Goal: Find specific page/section: Find specific page/section

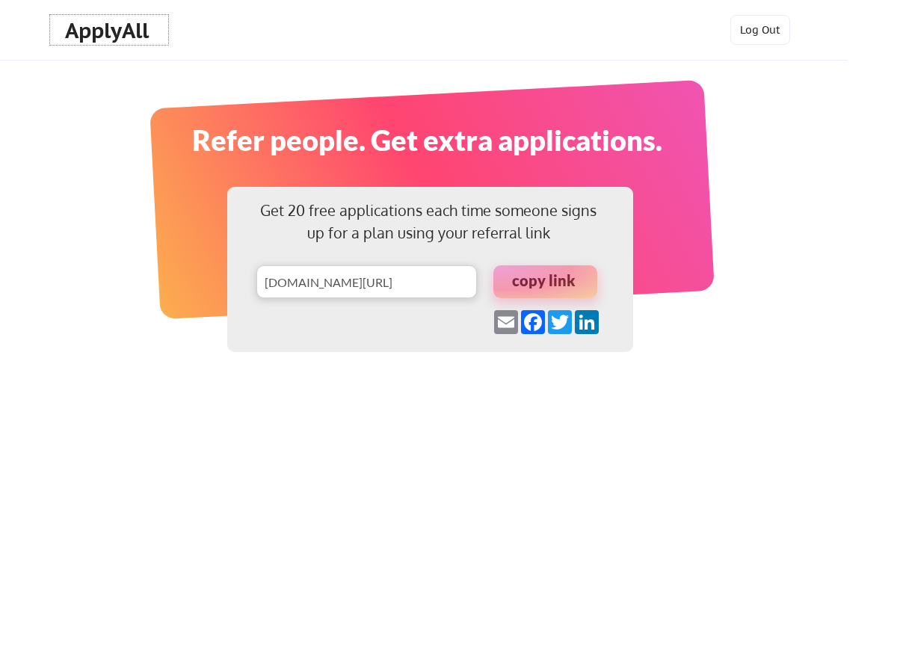
click at [97, 28] on div "ApplyAll" at bounding box center [109, 30] width 88 height 25
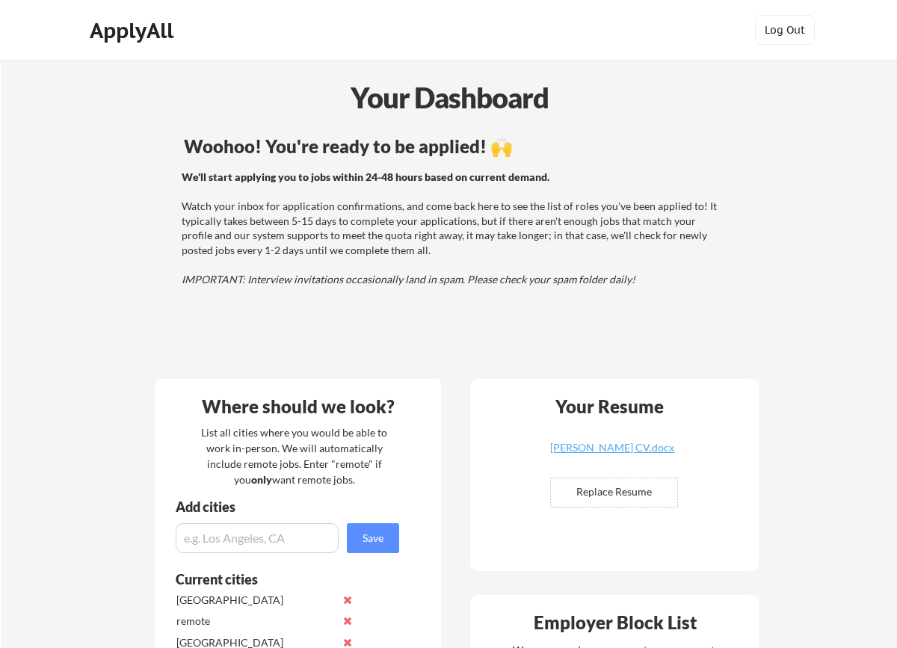
click at [160, 36] on div "ApplyAll" at bounding box center [134, 30] width 88 height 25
click at [118, 37] on div "ApplyAll" at bounding box center [134, 30] width 88 height 25
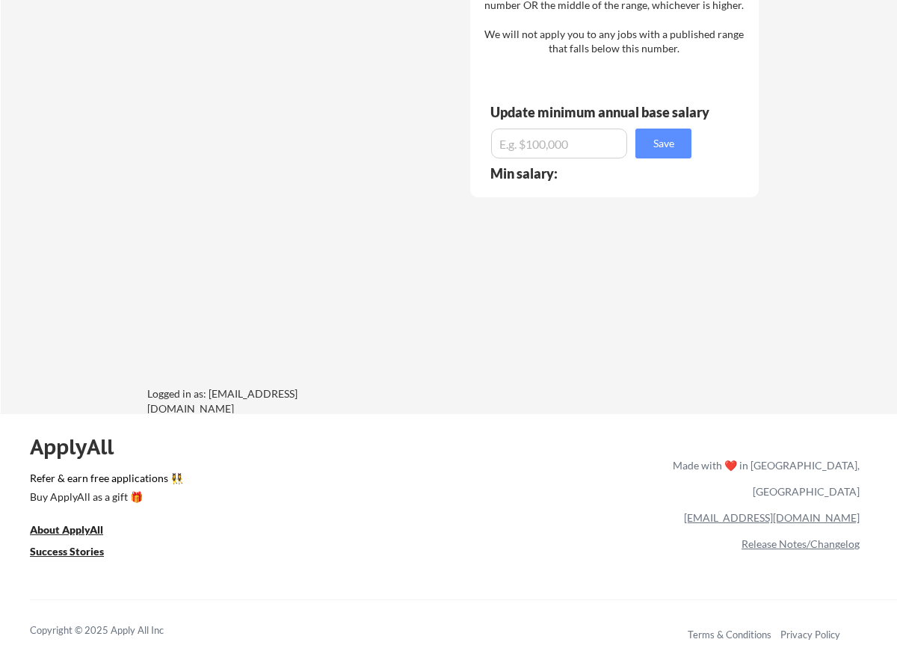
scroll to position [1816, 0]
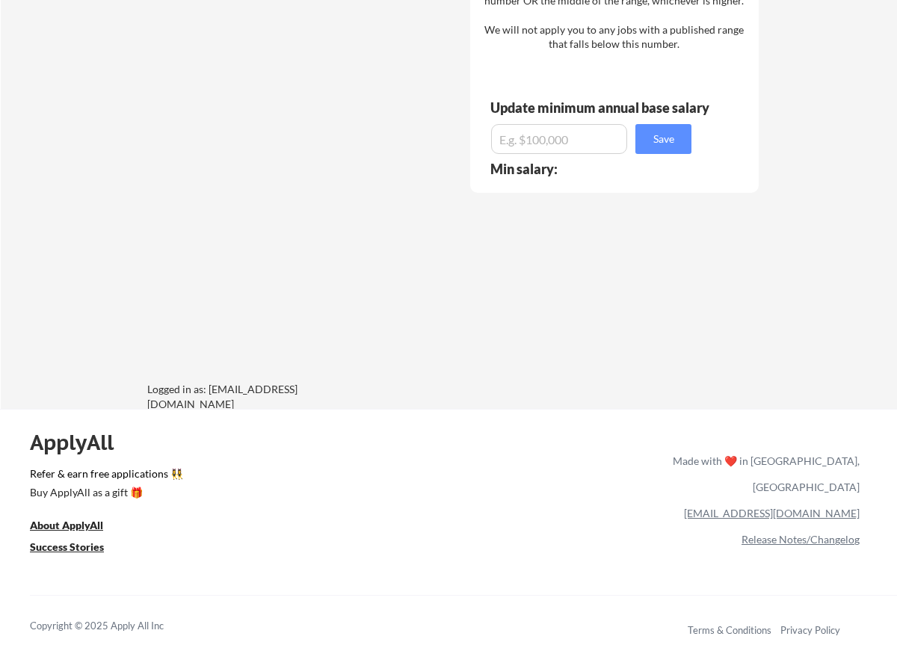
click at [794, 507] on link "[EMAIL_ADDRESS][DOMAIN_NAME]" at bounding box center [772, 513] width 176 height 13
click at [811, 507] on link "[EMAIL_ADDRESS][DOMAIN_NAME]" at bounding box center [772, 513] width 176 height 13
click at [92, 525] on u "About ApplyAll" at bounding box center [66, 525] width 73 height 13
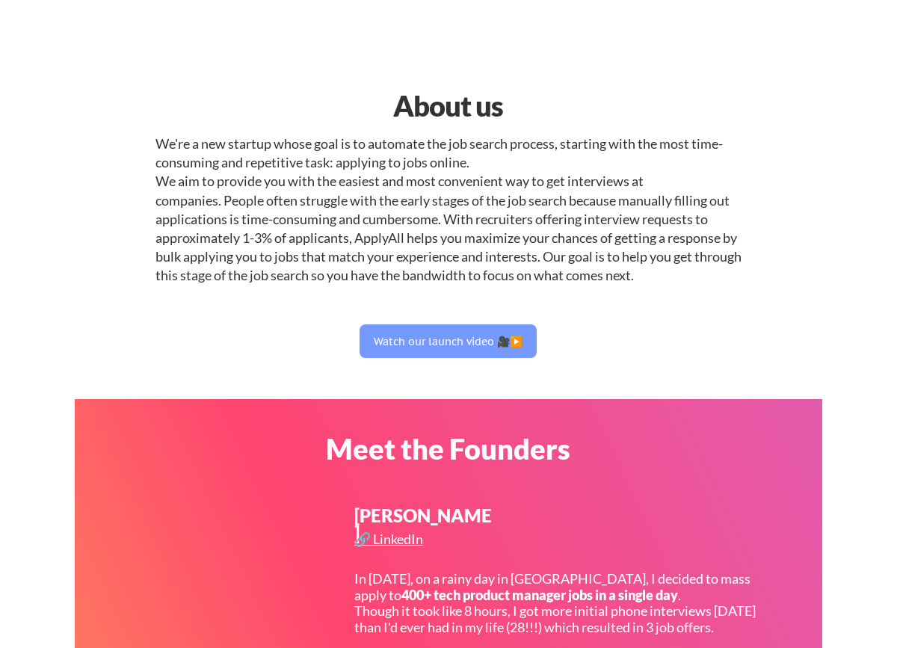
select select ""product""
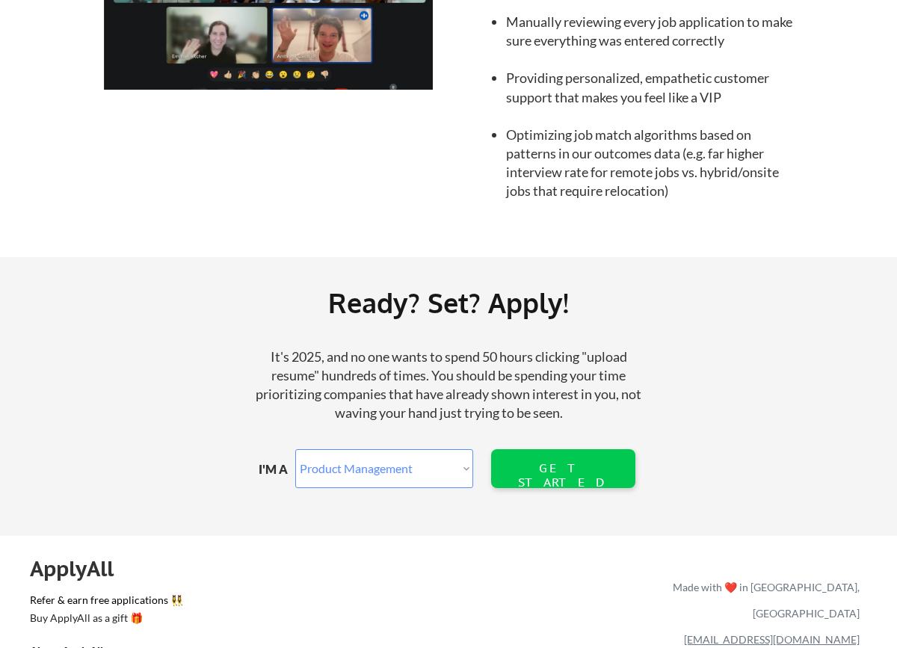
scroll to position [1677, 0]
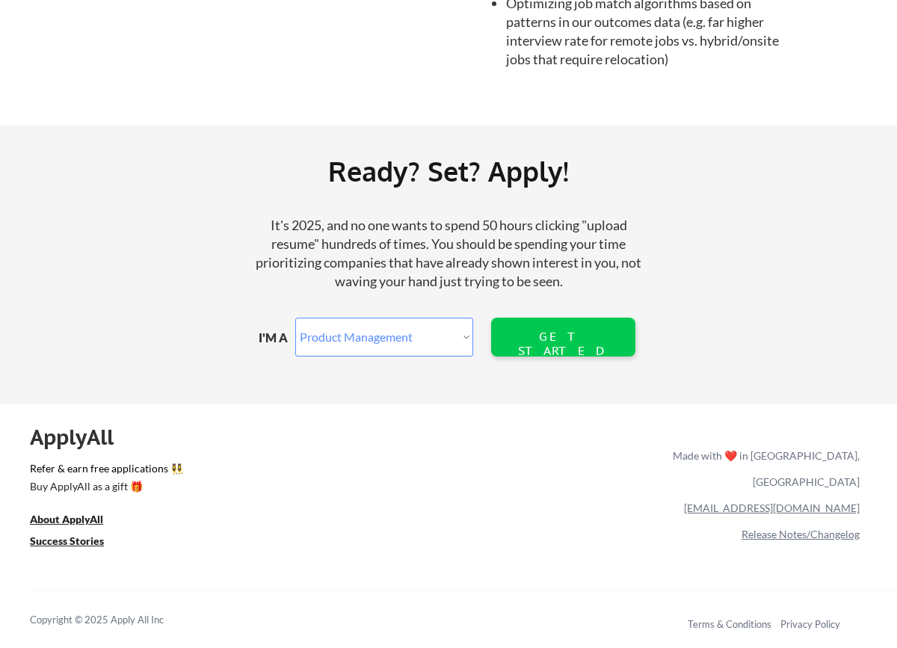
click at [811, 521] on div "Release Notes/Changelog" at bounding box center [762, 534] width 193 height 26
click at [808, 528] on link "Release Notes/Changelog" at bounding box center [800, 534] width 118 height 13
